Goal: Information Seeking & Learning: Learn about a topic

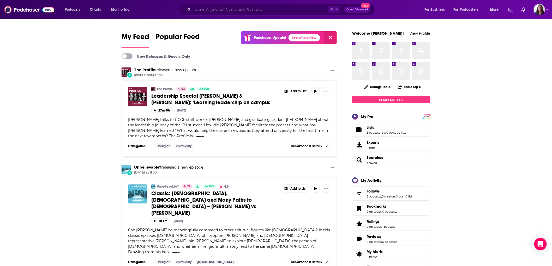
click at [245, 11] on input "Search podcasts, credits, & more..." at bounding box center [260, 9] width 135 height 8
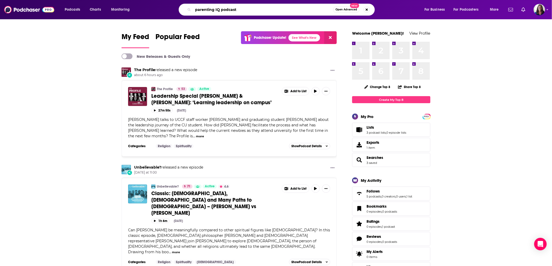
type input "parenting IQ podcast"
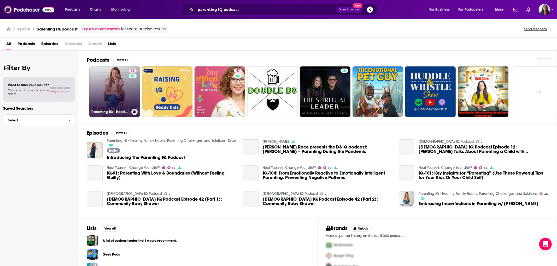
click at [116, 87] on link "36 Parenting IQ - Healthy Family Habits, Parenting Challenges and Solutions" at bounding box center [114, 92] width 51 height 51
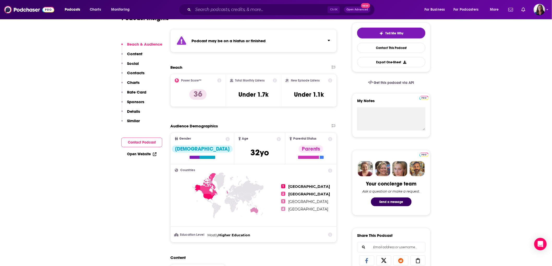
scroll to position [116, 0]
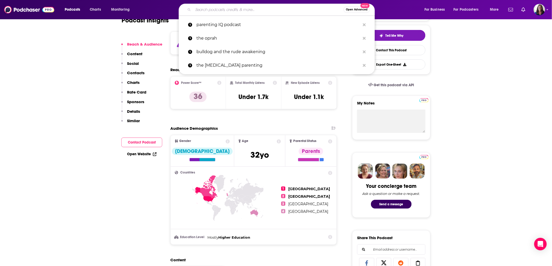
click at [218, 10] on input "Search podcasts, credits, & more..." at bounding box center [268, 9] width 151 height 8
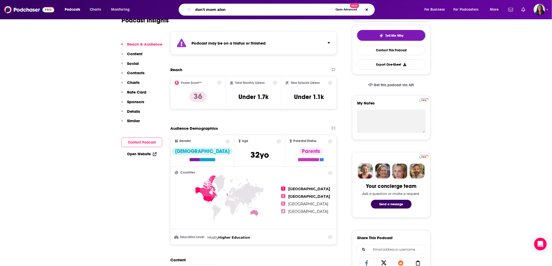
type input "don't mom alone"
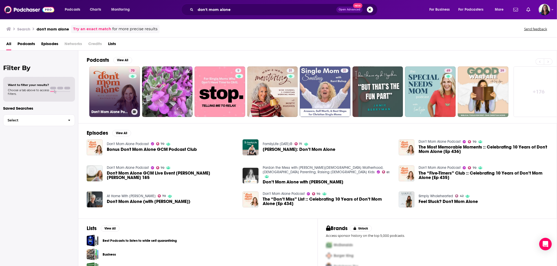
click at [124, 91] on link "70 Don't Mom Alone Podcast" at bounding box center [114, 92] width 51 height 51
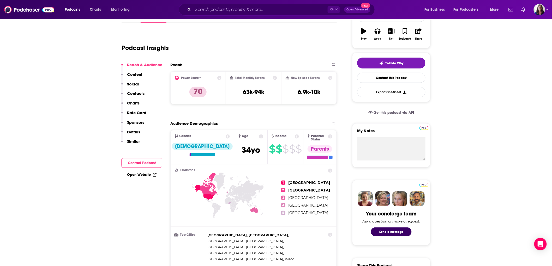
scroll to position [58, 0]
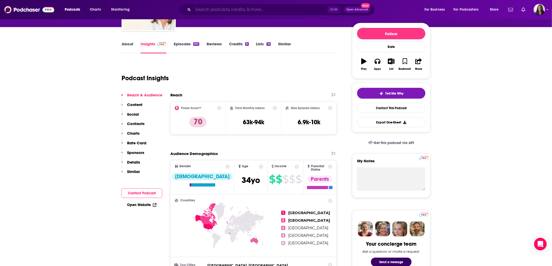
click at [195, 10] on input "Search podcasts, credits, & more..." at bounding box center [260, 9] width 135 height 8
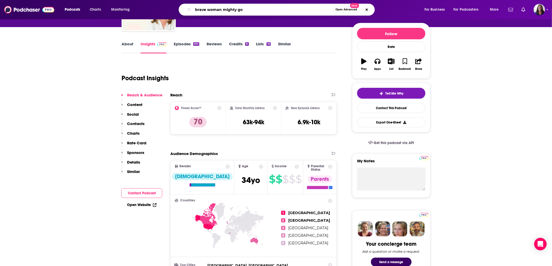
type input "brave woman mighty [DEMOGRAPHIC_DATA]"
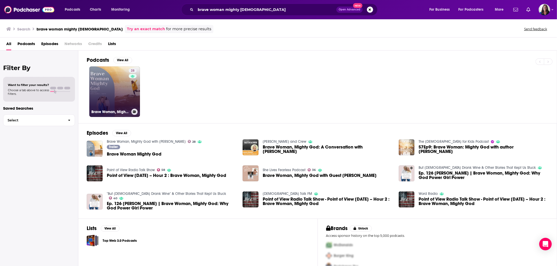
click at [124, 85] on link "28 Brave Woman, Mighty God with [PERSON_NAME]" at bounding box center [114, 92] width 51 height 51
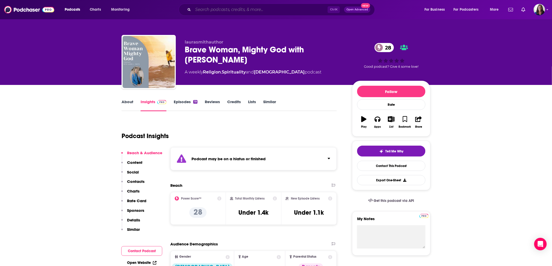
click at [250, 8] on input "Search podcasts, credits, & more..." at bounding box center [260, 9] width 135 height 8
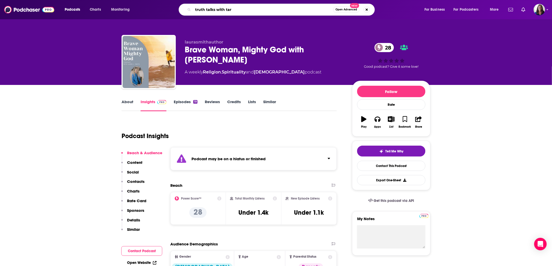
type input "truth talks with [PERSON_NAME]"
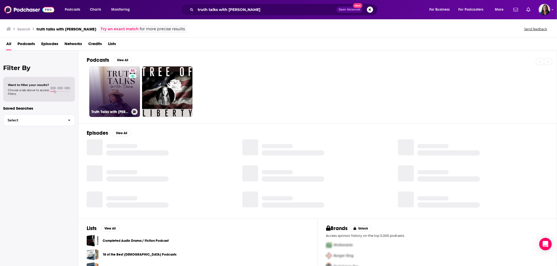
click at [127, 98] on link "54 Truth Talks with [PERSON_NAME]" at bounding box center [114, 92] width 51 height 51
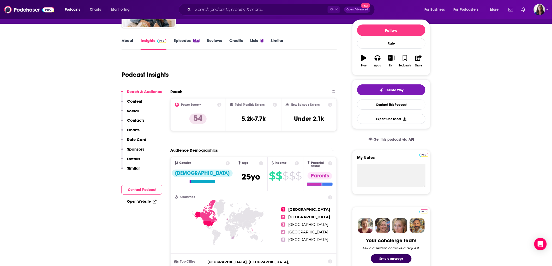
scroll to position [116, 0]
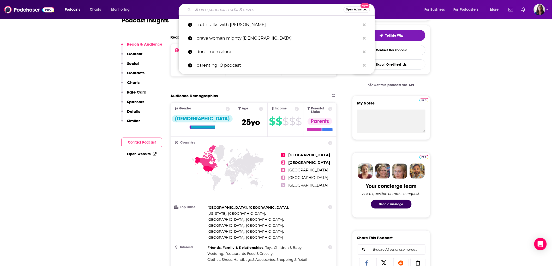
click at [202, 12] on input "Search podcasts, credits, & more..." at bounding box center [268, 9] width 151 height 8
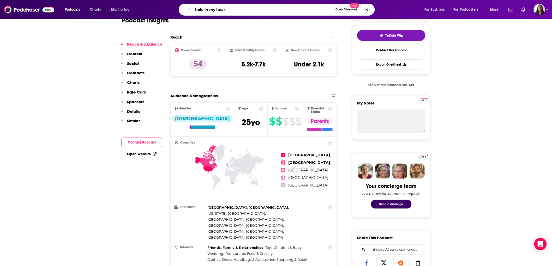
type input "hole in my heart"
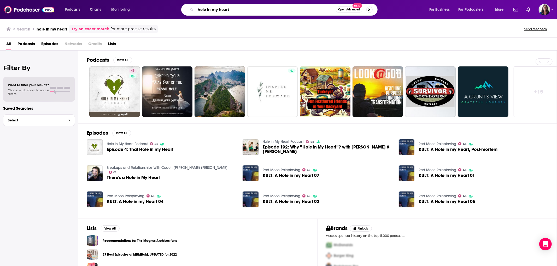
drag, startPoint x: 247, startPoint y: 7, endPoint x: 156, endPoint y: 4, distance: 90.8
click at [156, 4] on div "hole in my heart Open Advanced New" at bounding box center [284, 10] width 279 height 12
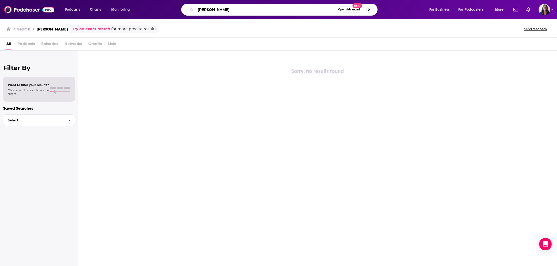
click at [224, 9] on input "[PERSON_NAME]" at bounding box center [265, 9] width 140 height 8
type input "[PERSON_NAME]"
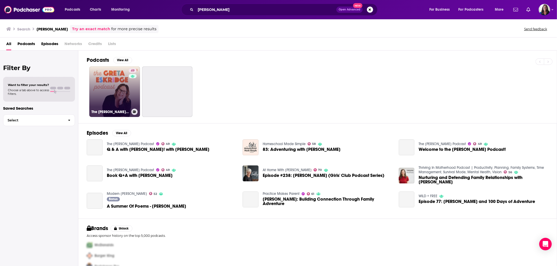
click at [124, 92] on link "49 The [PERSON_NAME] Podcast" at bounding box center [114, 92] width 51 height 51
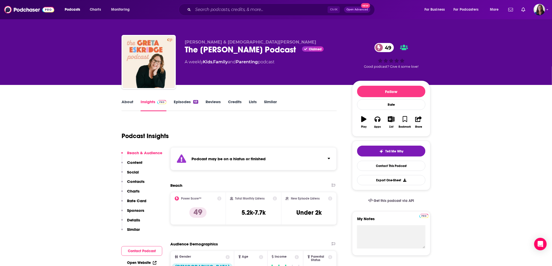
scroll to position [87, 0]
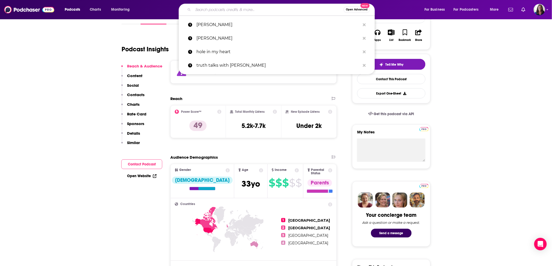
click at [249, 7] on input "Search podcasts, credits, & more..." at bounding box center [268, 9] width 151 height 8
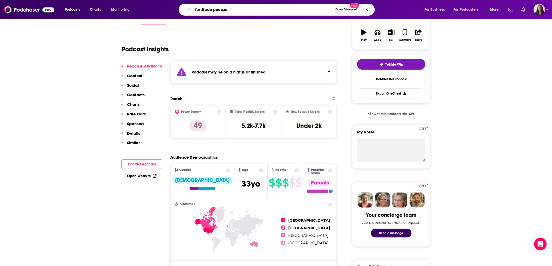
type input "fortitude podcast"
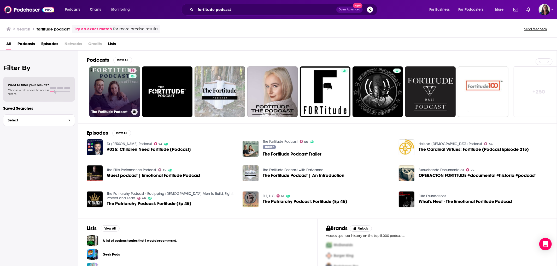
click at [132, 87] on div "56" at bounding box center [133, 89] width 9 height 40
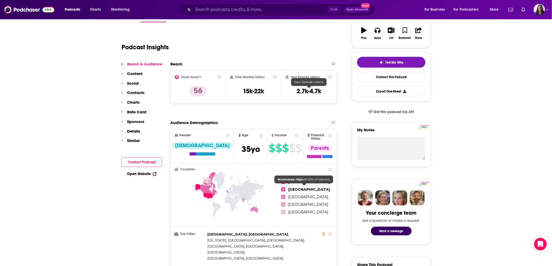
scroll to position [87, 0]
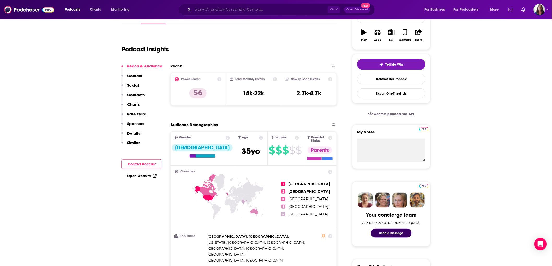
click at [245, 11] on input "Search podcasts, credits, & more..." at bounding box center [260, 9] width 135 height 8
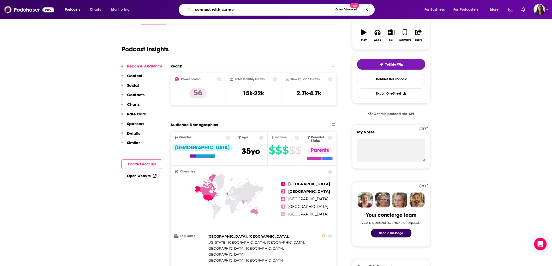
type input "connect with [PERSON_NAME]"
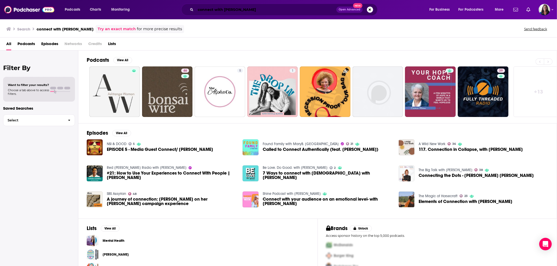
click at [210, 11] on input "connect with [PERSON_NAME]" at bounding box center [265, 9] width 141 height 8
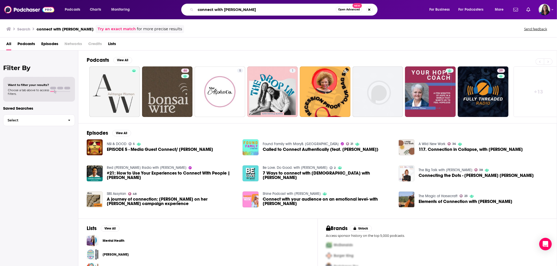
drag, startPoint x: 252, startPoint y: 7, endPoint x: 72, endPoint y: -10, distance: 180.6
click at [72, 0] on html "Podcasts Charts Monitoring connect with [PERSON_NAME] Open Advanced New For Bus…" at bounding box center [278, 133] width 557 height 266
type input "the starting place"
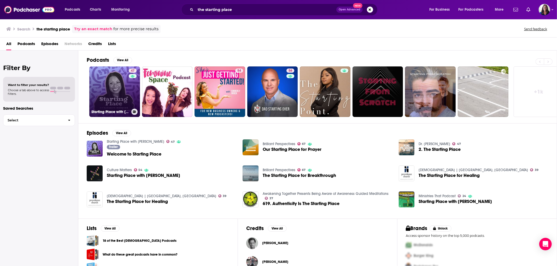
click at [123, 100] on link "47 Starting Place with [PERSON_NAME]" at bounding box center [114, 92] width 51 height 51
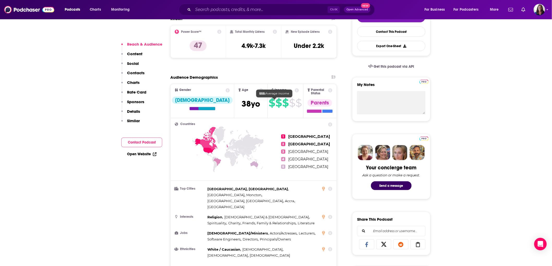
scroll to position [145, 0]
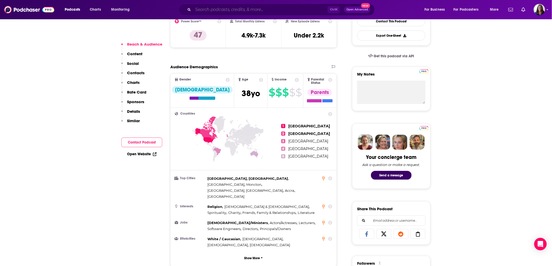
click at [218, 9] on input "Search podcasts, credits, & more..." at bounding box center [260, 9] width 135 height 8
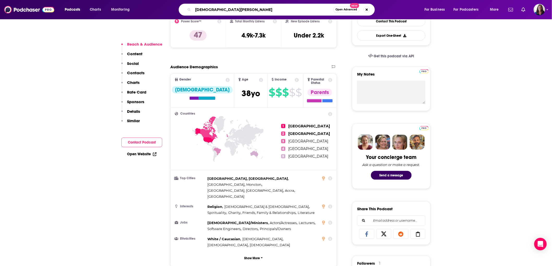
type input "[DEMOGRAPHIC_DATA][PERSON_NAME]"
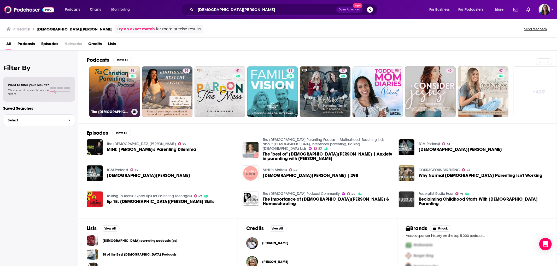
click at [115, 90] on link "53 The [DEMOGRAPHIC_DATA] Parenting Podcast - Motherhood, Teaching kids about […" at bounding box center [114, 92] width 51 height 51
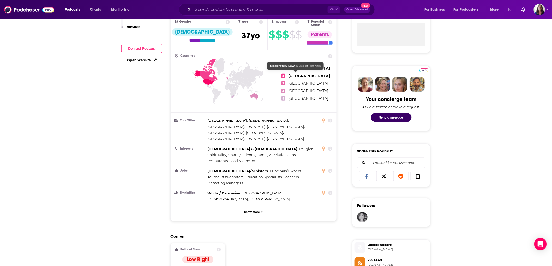
scroll to position [58, 0]
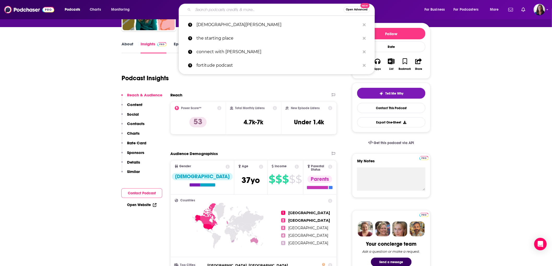
click at [220, 11] on input "Search podcasts, credits, & more..." at bounding box center [268, 9] width 151 height 8
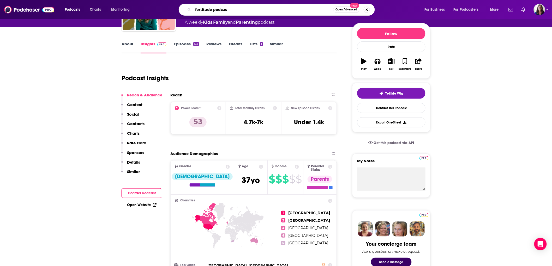
type input "fortitude podcast"
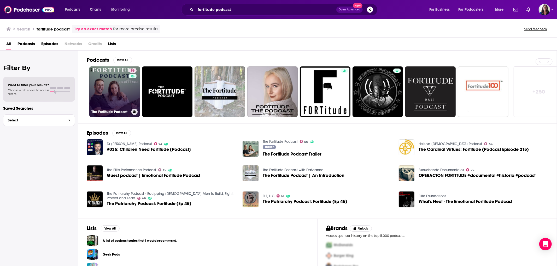
click at [111, 81] on link "56 The Fortitude Podcast" at bounding box center [114, 92] width 51 height 51
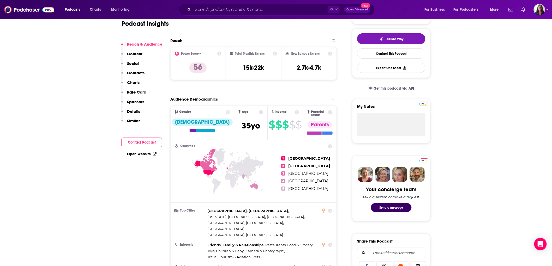
scroll to position [116, 0]
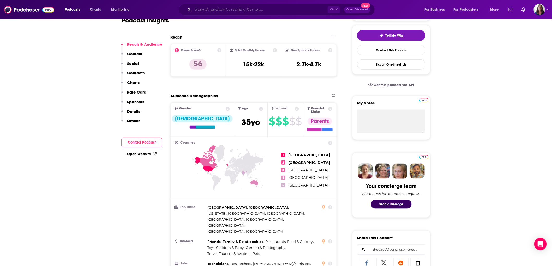
click at [248, 13] on input "Search podcasts, credits, & more..." at bounding box center [260, 9] width 135 height 8
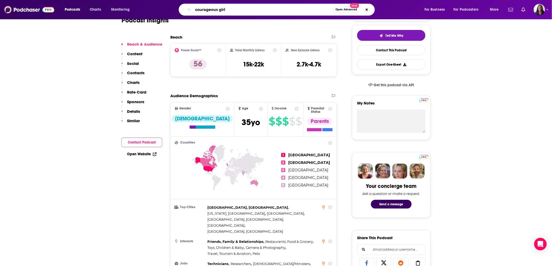
type input "courageous girls"
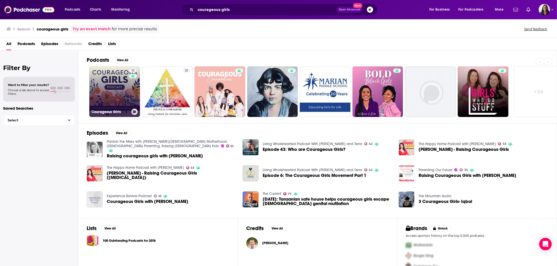
click at [110, 88] on link "15 Courageous Girls" at bounding box center [114, 92] width 51 height 51
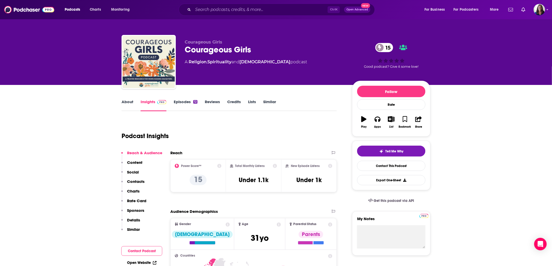
scroll to position [174, 0]
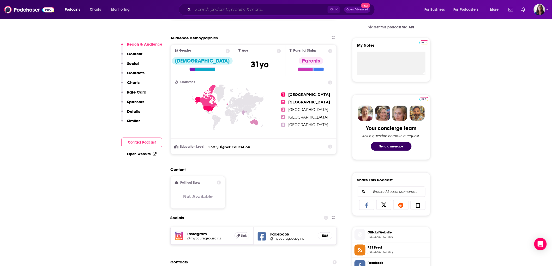
click at [210, 11] on input "Search podcasts, credits, & more..." at bounding box center [260, 9] width 135 height 8
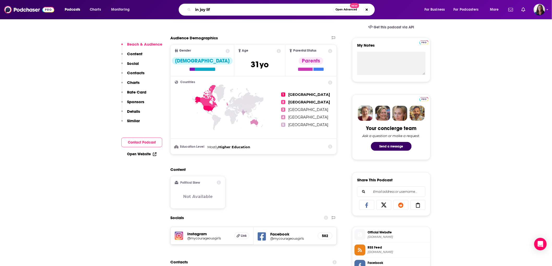
type input "in joy life"
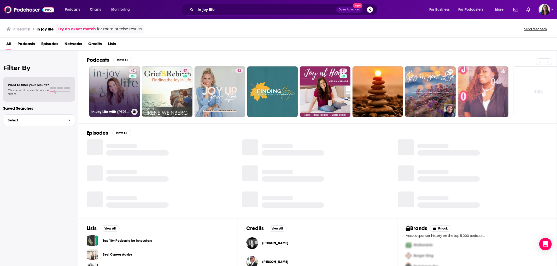
click at [124, 83] on link "42 In Joy Life with [PERSON_NAME]" at bounding box center [114, 92] width 51 height 51
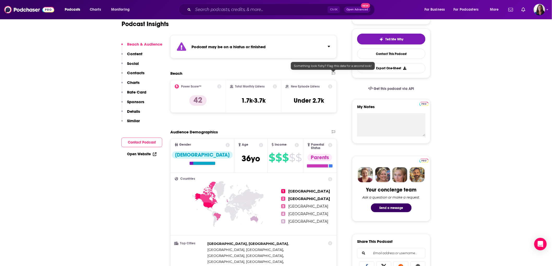
scroll to position [116, 0]
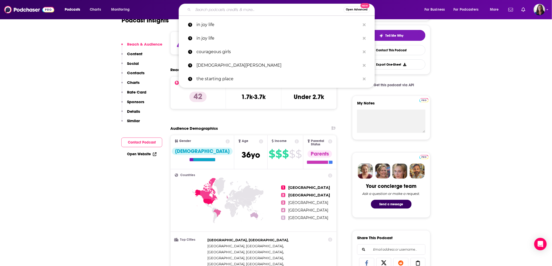
click at [210, 12] on input "Search podcasts, credits, & more..." at bounding box center [268, 9] width 151 height 8
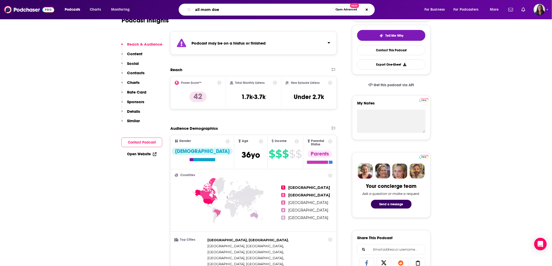
type input "all mom does"
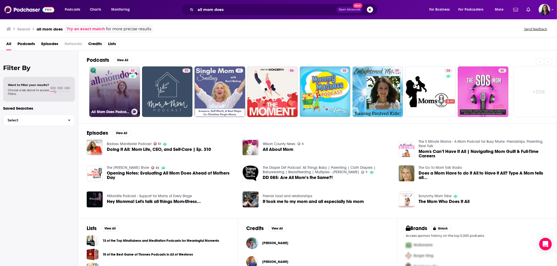
click at [101, 79] on link "43 All Mom Does Podcast with [PERSON_NAME]" at bounding box center [114, 92] width 51 height 51
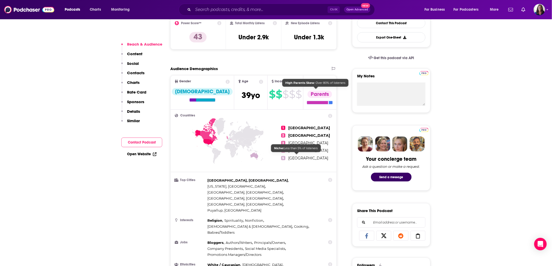
scroll to position [145, 0]
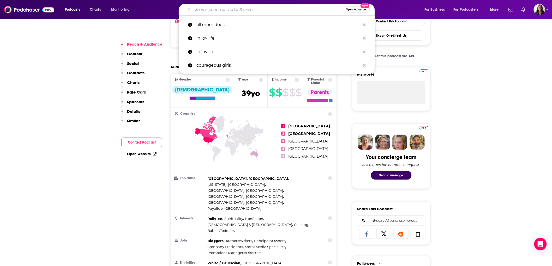
click at [248, 10] on input "Search podcasts, credits, & more..." at bounding box center [268, 9] width 151 height 8
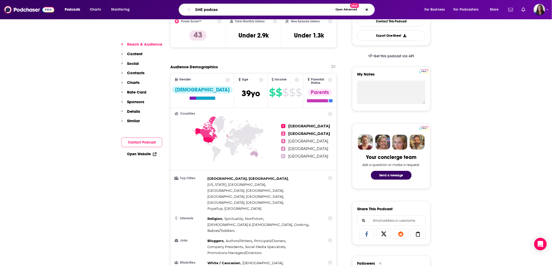
type input "SHE podcast"
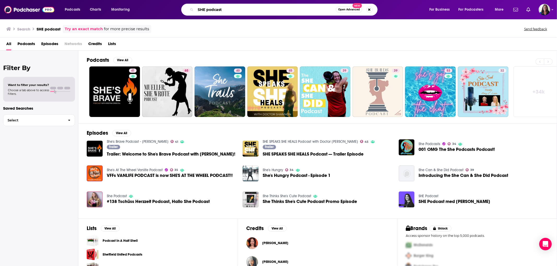
drag, startPoint x: 225, startPoint y: 10, endPoint x: 197, endPoint y: 14, distance: 28.1
click at [197, 14] on div "SHE podcast Open Advanced New" at bounding box center [279, 10] width 196 height 12
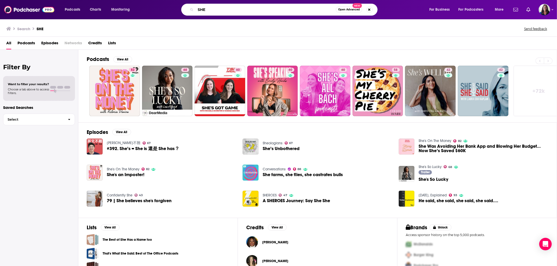
drag, startPoint x: 212, startPoint y: 9, endPoint x: 164, endPoint y: 7, distance: 47.8
click at [164, 7] on div "SHE Open Advanced New" at bounding box center [284, 10] width 279 height 12
type input "[PERSON_NAME] [PERSON_NAME]"
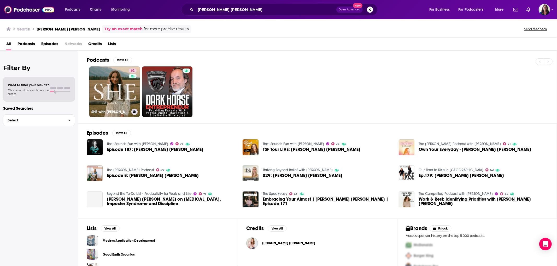
click at [122, 85] on link "62 SHE with [PERSON_NAME] [PERSON_NAME]" at bounding box center [114, 92] width 51 height 51
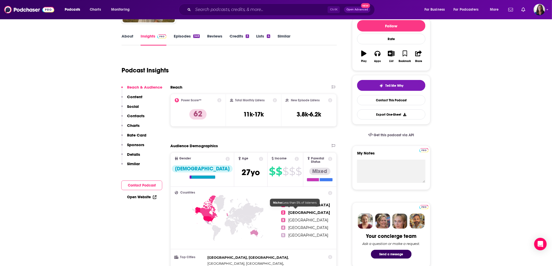
scroll to position [58, 0]
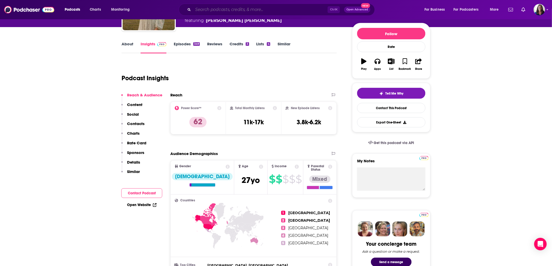
click at [260, 11] on input "Search podcasts, credits, & more..." at bounding box center [260, 9] width 135 height 8
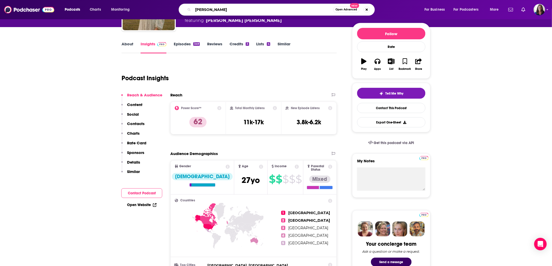
type input "[PERSON_NAME]"
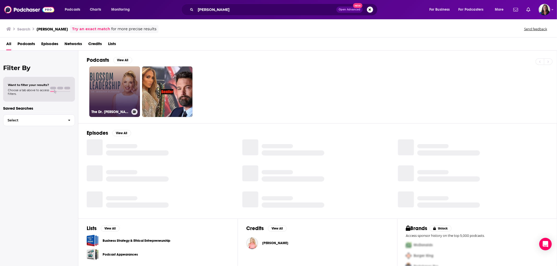
click at [110, 105] on link "The Dr. [PERSON_NAME] Show" at bounding box center [114, 92] width 51 height 51
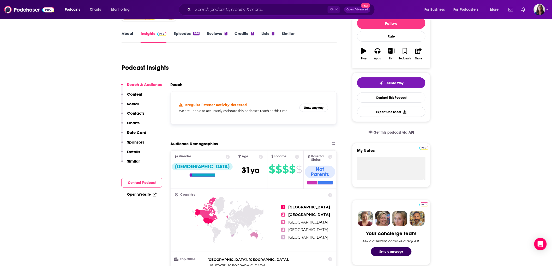
scroll to position [87, 0]
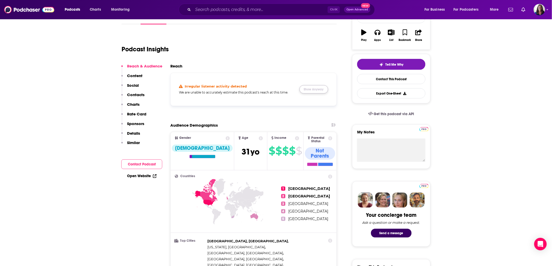
click at [310, 90] on button "Show Anyway" at bounding box center [314, 89] width 29 height 8
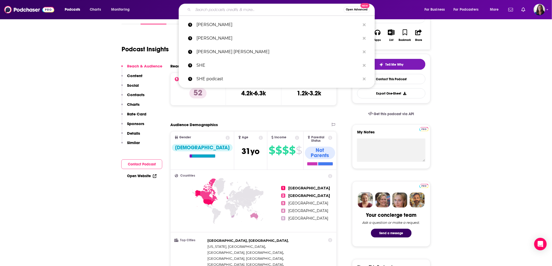
click at [220, 8] on input "Search podcasts, credits, & more..." at bounding box center [268, 9] width 151 height 8
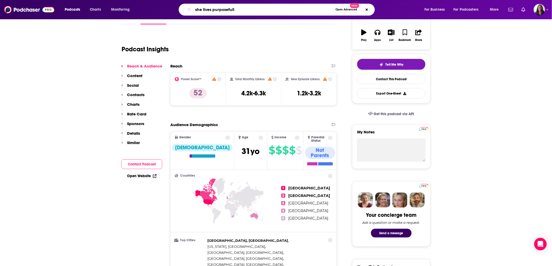
type input "she lives purposefully"
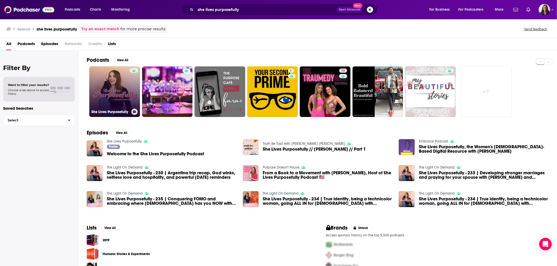
click at [111, 104] on link "She Lives Purposefully" at bounding box center [114, 92] width 51 height 51
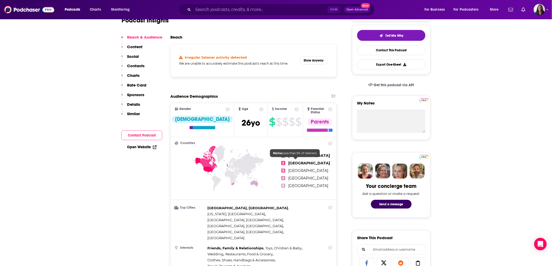
scroll to position [87, 0]
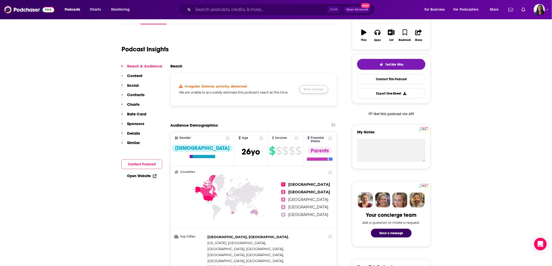
click at [315, 88] on button "Show Anyway" at bounding box center [314, 89] width 29 height 8
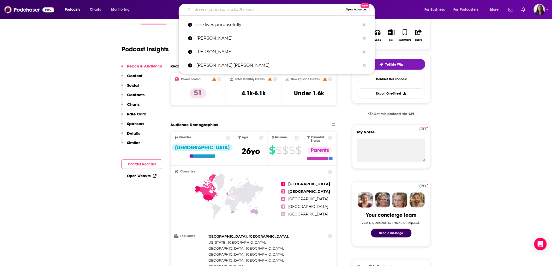
click at [259, 9] on input "Search podcasts, credits, & more..." at bounding box center [268, 9] width 151 height 8
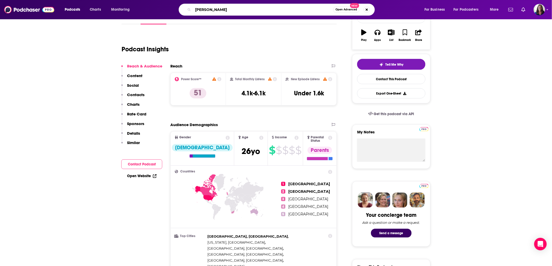
type input "chad veach"
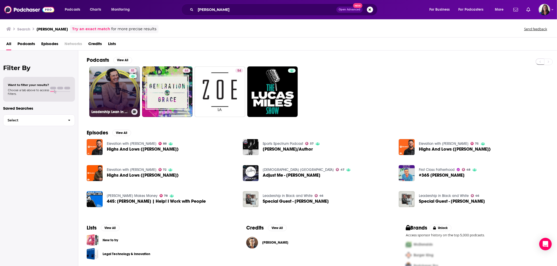
click at [123, 87] on link "51 Leadership Lean In with Chad Veach" at bounding box center [114, 92] width 51 height 51
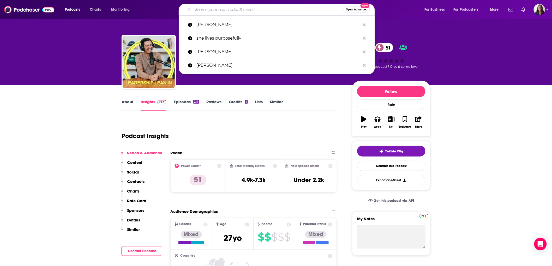
click at [253, 9] on input "Search podcasts, credits, & more..." at bounding box center [268, 9] width 151 height 8
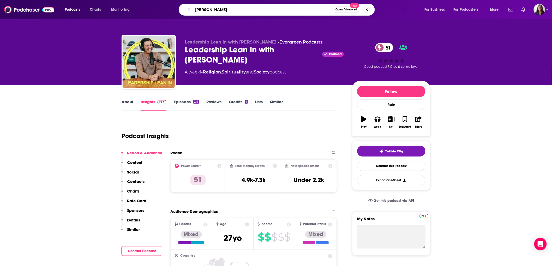
type input "rachel cruz"
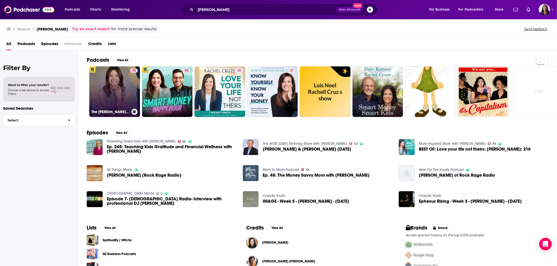
click at [130, 82] on div "75" at bounding box center [134, 89] width 8 height 40
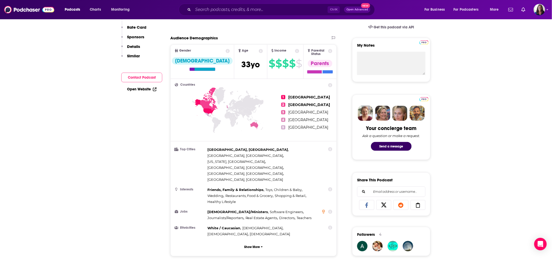
scroll to position [58, 0]
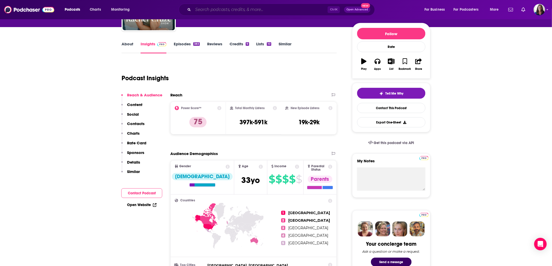
click at [228, 7] on input "Search podcasts, credits, & more..." at bounding box center [260, 9] width 135 height 8
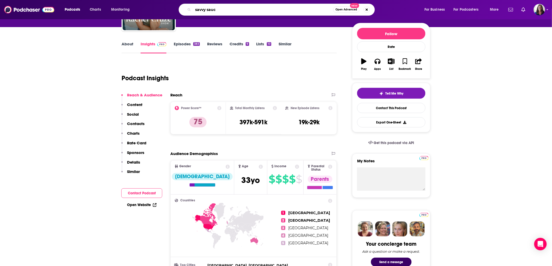
type input "savvy sauce"
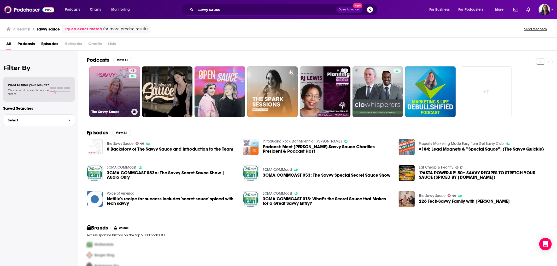
click at [106, 93] on link "46 The Savvy Sauce" at bounding box center [114, 92] width 51 height 51
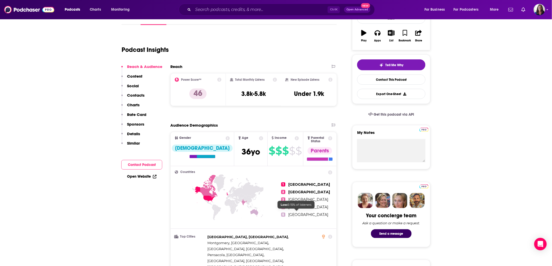
scroll to position [87, 0]
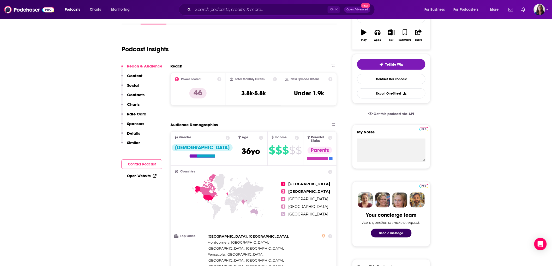
click at [244, 4] on div "Ctrl K Open Advanced New" at bounding box center [277, 10] width 196 height 12
click at [242, 10] on input "Search podcasts, credits, & more..." at bounding box center [260, 9] width 135 height 8
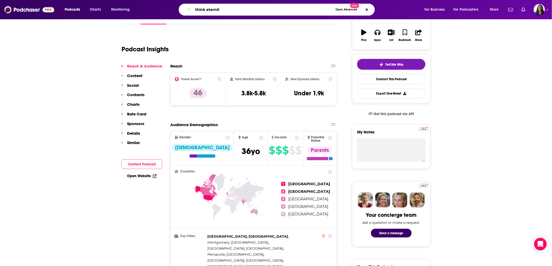
type input "think eternity"
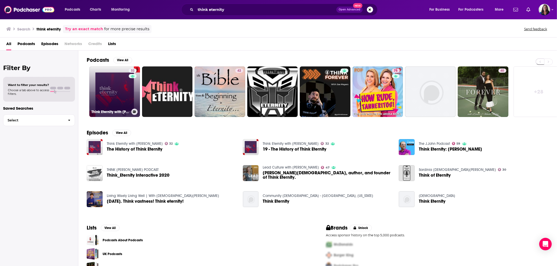
click at [134, 100] on div "32" at bounding box center [133, 89] width 9 height 40
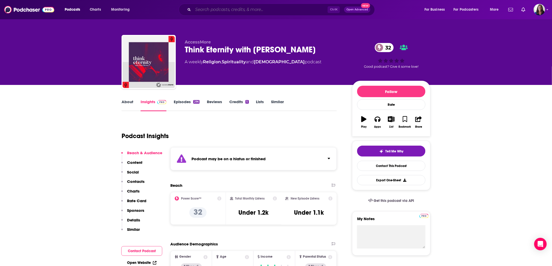
click at [280, 7] on input "Search podcasts, credits, & more..." at bounding box center [260, 9] width 135 height 8
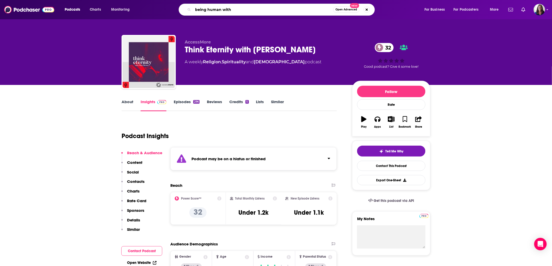
drag, startPoint x: 233, startPoint y: 9, endPoint x: 111, endPoint y: -6, distance: 123.0
click at [111, 0] on html "Podcasts Charts Monitoring being human with Open Advanced New For Business For …" at bounding box center [276, 133] width 552 height 266
type input "win today"
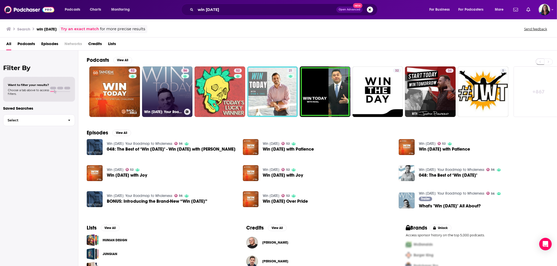
click at [164, 73] on link "56 Win Today: Your Roadmap to Wholeness" at bounding box center [167, 92] width 51 height 51
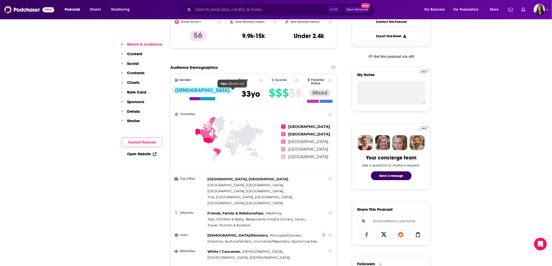
scroll to position [145, 0]
